Goal: Navigation & Orientation: Find specific page/section

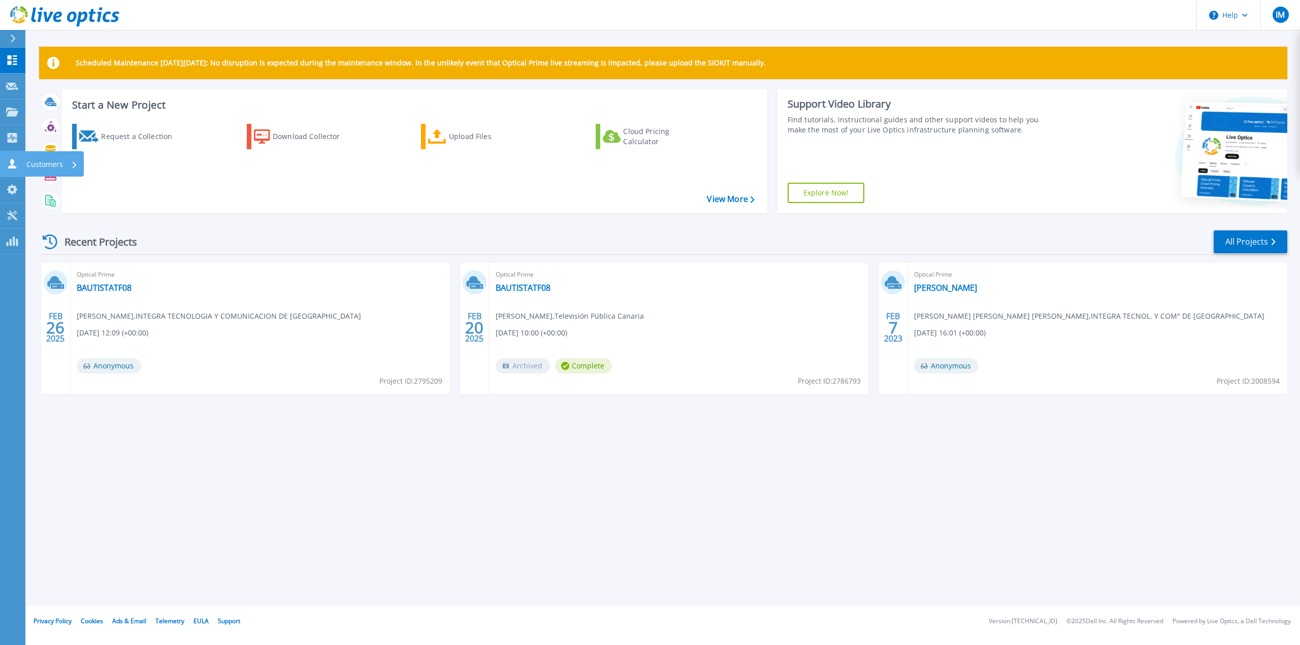
click at [45, 169] on p "Customers" at bounding box center [44, 164] width 37 height 26
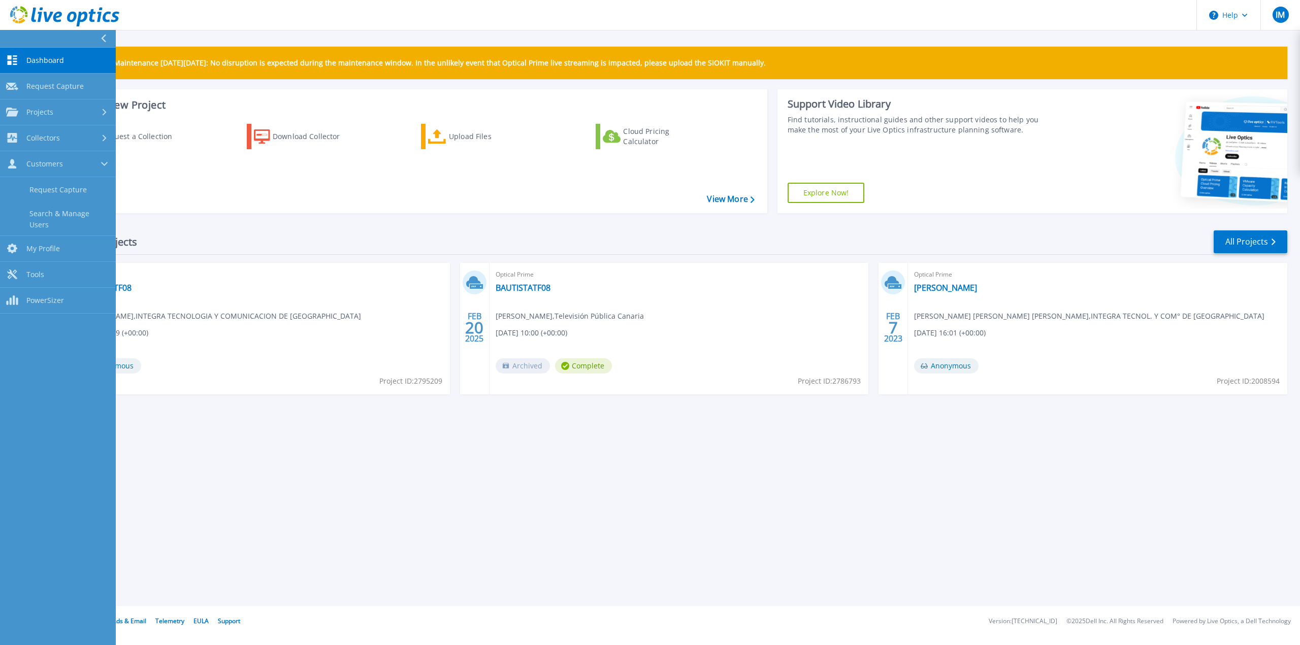
click at [42, 61] on span "Dashboard" at bounding box center [45, 60] width 38 height 9
